Goal: Task Accomplishment & Management: Use online tool/utility

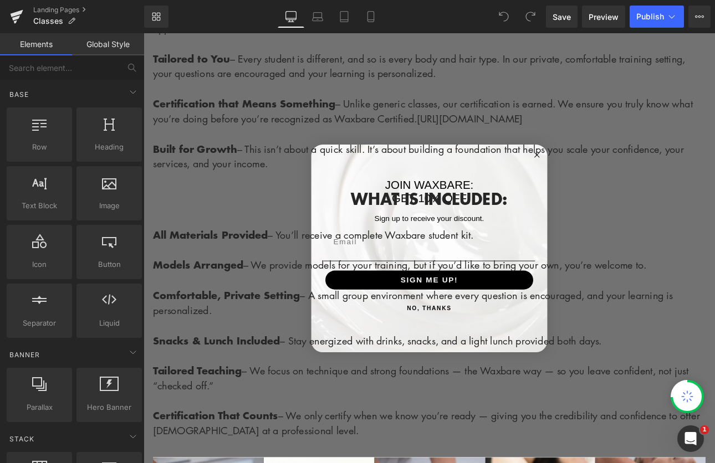
scroll to position [1249, 0]
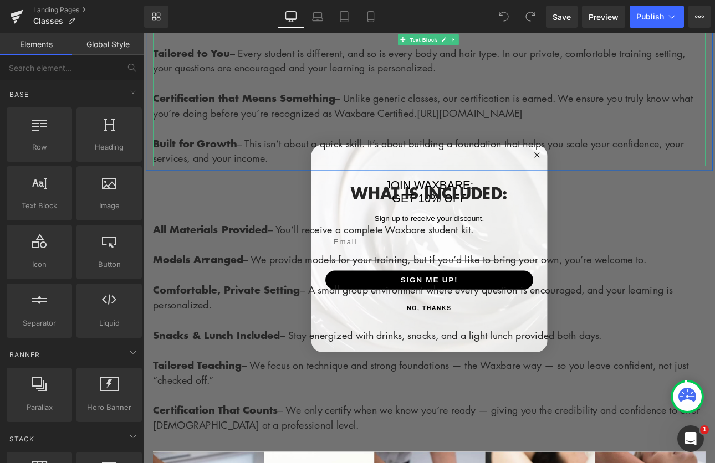
click at [601, 173] on p "Built for Growth – This isn’t about a quick skill. It’s about building a founda…" at bounding box center [479, 171] width 648 height 35
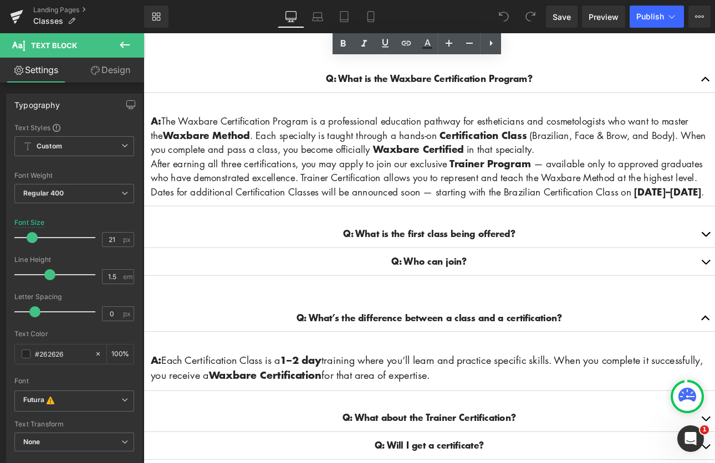
scroll to position [1731, 0]
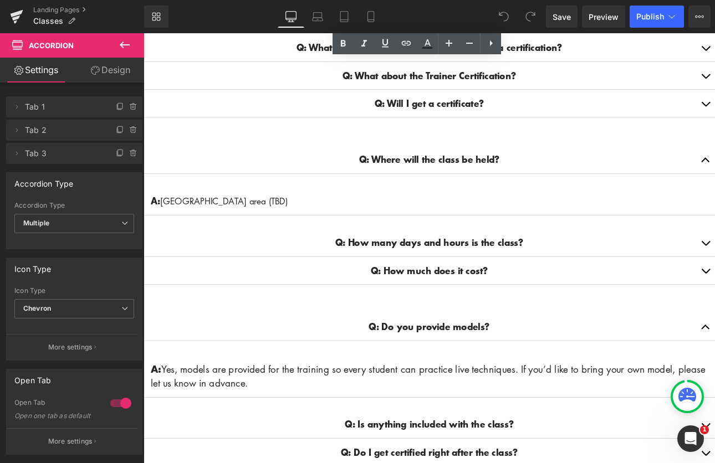
scroll to position [1939, 0]
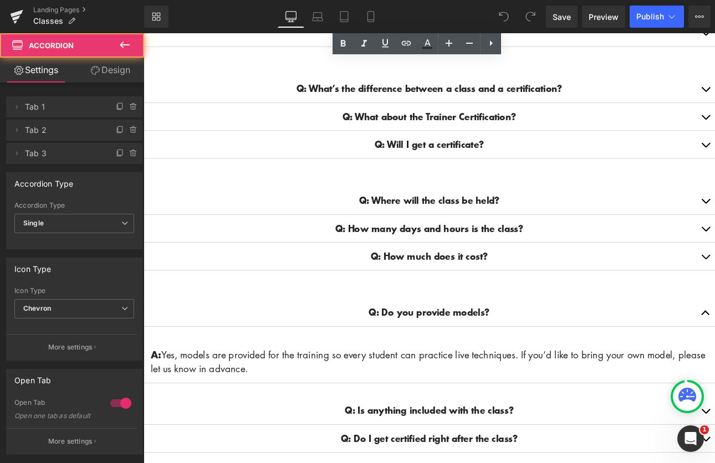
scroll to position [2046, 0]
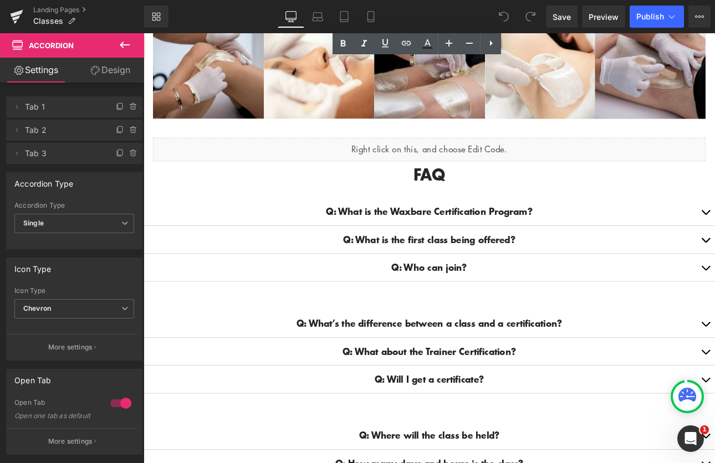
scroll to position [1768, 0]
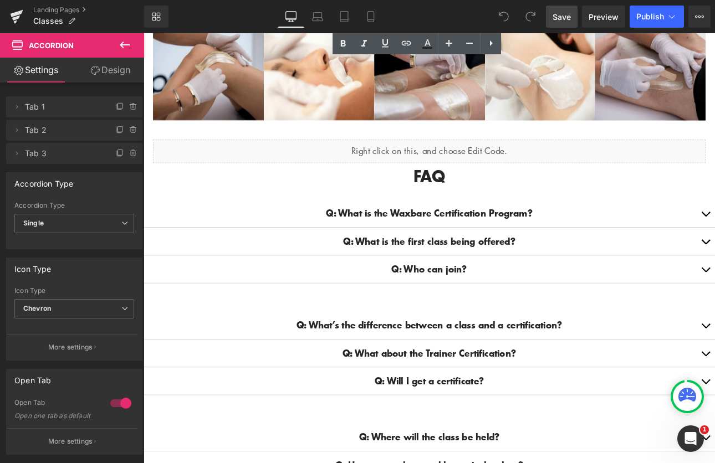
click at [566, 17] on span "Save" at bounding box center [561, 17] width 18 height 12
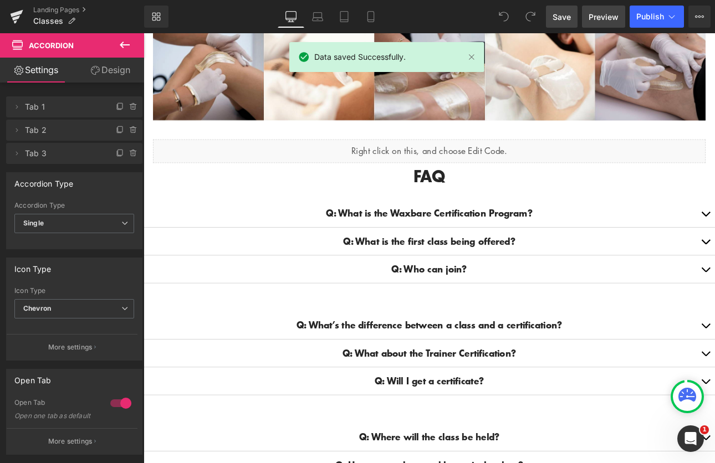
click at [594, 13] on span "Preview" at bounding box center [603, 17] width 30 height 12
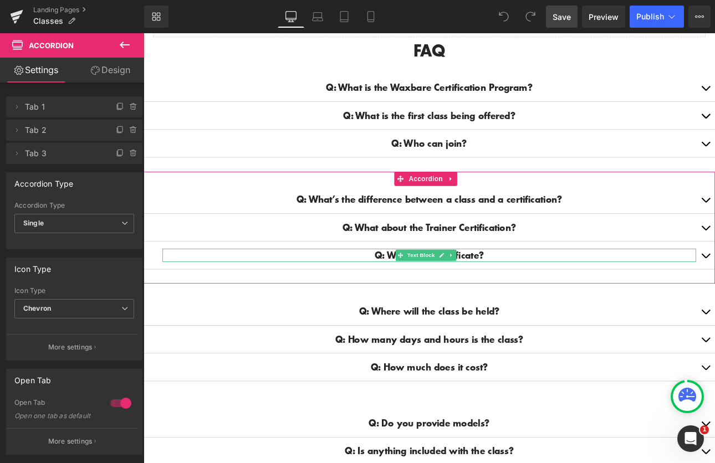
scroll to position [1919, 0]
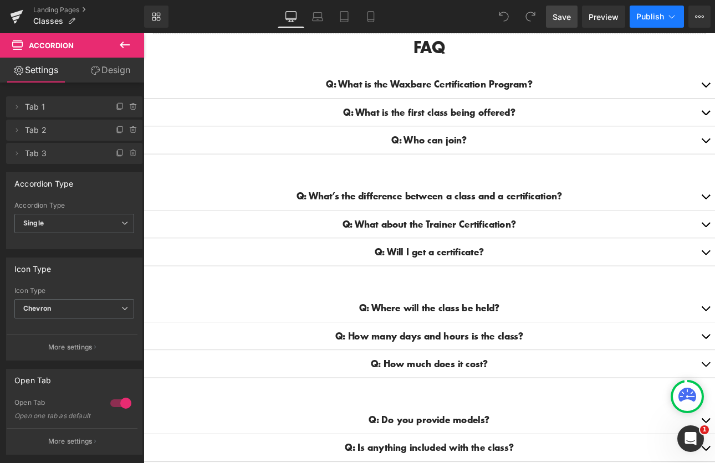
click at [649, 13] on span "Publish" at bounding box center [650, 16] width 28 height 9
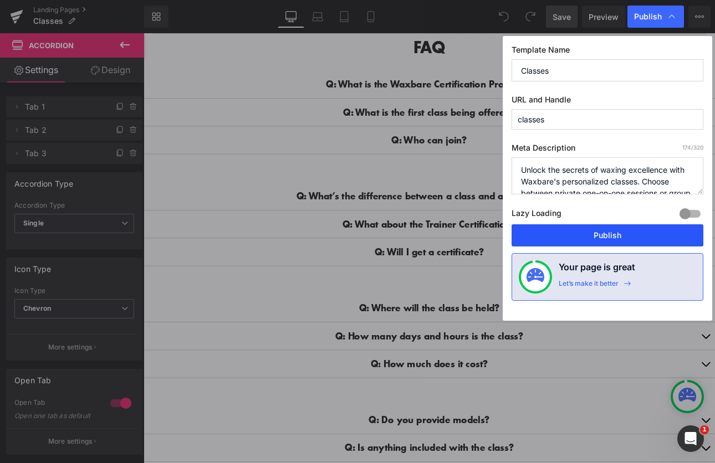
click at [631, 237] on button "Publish" at bounding box center [607, 235] width 192 height 22
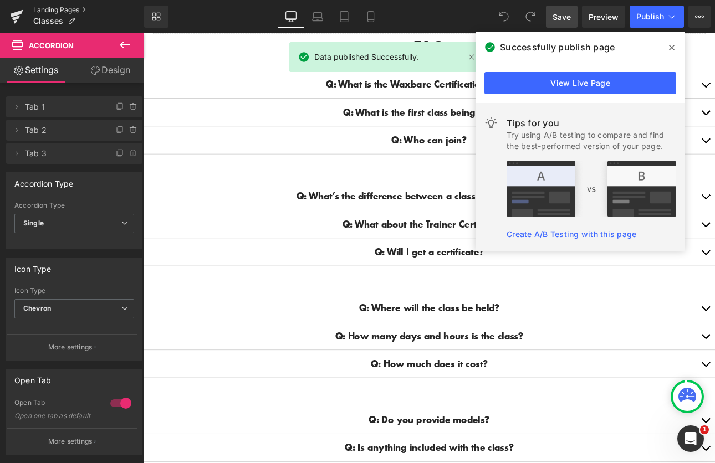
click at [65, 9] on link "Landing Pages" at bounding box center [88, 10] width 111 height 9
